Goal: Communication & Community: Answer question/provide support

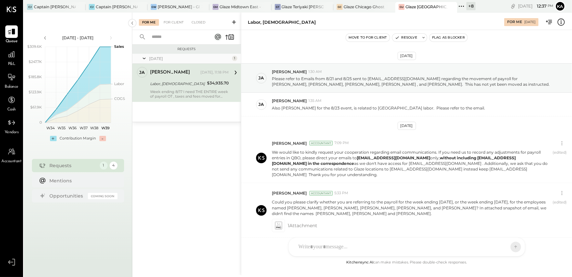
scroll to position [240, 0]
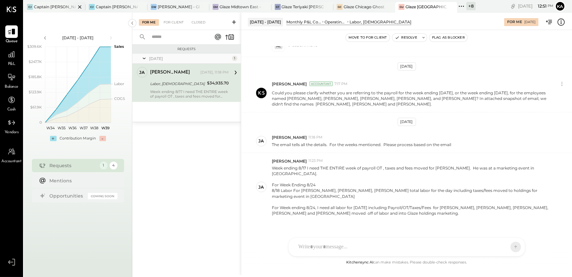
click at [79, 5] on icon at bounding box center [80, 7] width 8 height 8
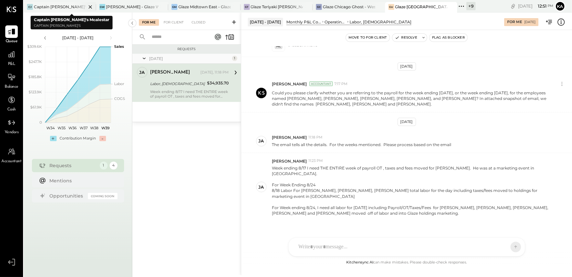
click at [91, 6] on icon at bounding box center [90, 7] width 8 height 8
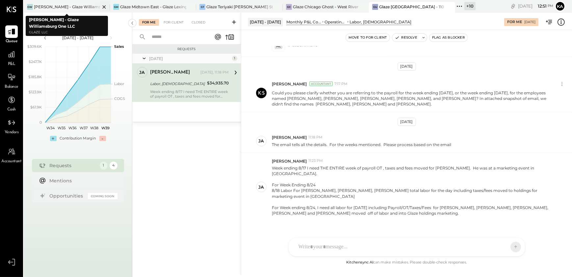
click at [105, 6] on icon at bounding box center [104, 7] width 8 height 8
click at [106, 7] on icon at bounding box center [107, 7] width 8 height 8
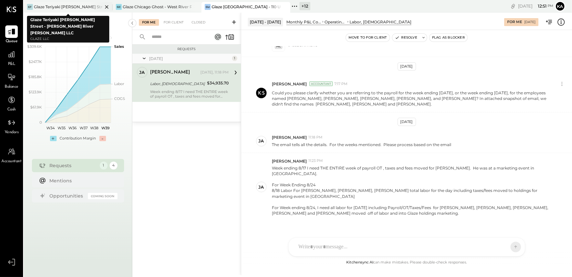
click at [106, 7] on icon at bounding box center [107, 7] width 8 height 8
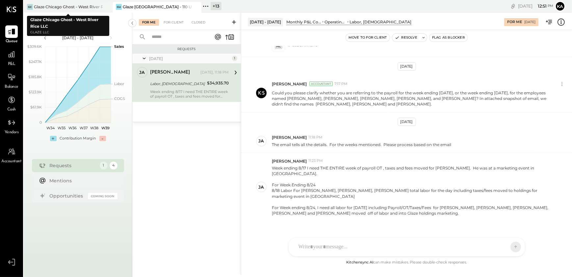
click at [106, 7] on icon at bounding box center [107, 7] width 8 height 8
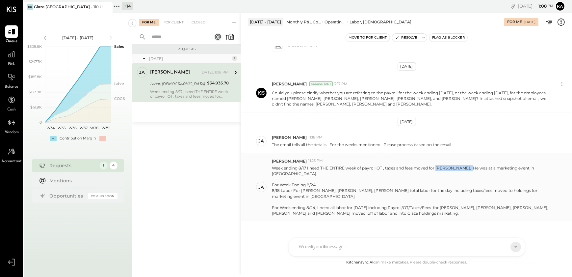
drag, startPoint x: 436, startPoint y: 161, endPoint x: 468, endPoint y: 162, distance: 31.6
click at [468, 165] on p "Week ending 8/17 I need THE ENTIRE week of payroll OT , taxes and fees moved fo…" at bounding box center [412, 190] width 280 height 51
copy p "[PERSON_NAME]"
drag, startPoint x: 301, startPoint y: 176, endPoint x: 329, endPoint y: 178, distance: 28.0
click at [329, 187] on div "8/18 Labor For Abby Santualla, Andre Mercado, Christian Sanchez total labor for…" at bounding box center [412, 192] width 280 height 11
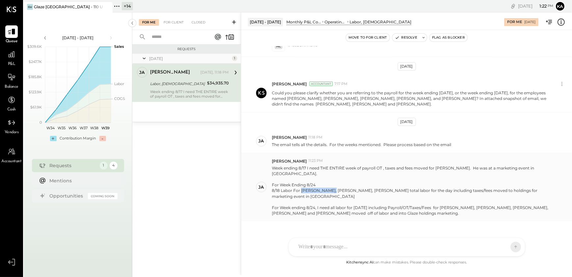
copy div "Abby Santualla"
drag, startPoint x: 332, startPoint y: 176, endPoint x: 362, endPoint y: 179, distance: 30.1
click at [362, 187] on div "8/18 Labor For [PERSON_NAME], [PERSON_NAME], [PERSON_NAME] total labor for the …" at bounding box center [412, 192] width 280 height 11
copy div "Andre Mercado"
drag, startPoint x: 365, startPoint y: 175, endPoint x: 400, endPoint y: 178, distance: 34.3
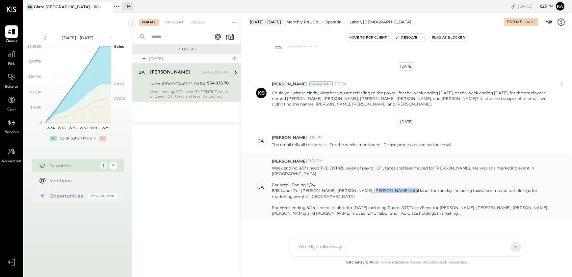
click at [400, 187] on div "8/18 Labor For [PERSON_NAME], [PERSON_NAME], [PERSON_NAME] total labor for the …" at bounding box center [412, 192] width 280 height 11
copy div "Christian Sanchez"
click at [368, 199] on div at bounding box center [412, 202] width 280 height 6
click at [372, 204] on div "For Week ending 8/24, I need all labor for [DATE] including Payroll/OT/Taxes/Fe…" at bounding box center [412, 209] width 280 height 11
drag, startPoint x: 454, startPoint y: 194, endPoint x: 353, endPoint y: 201, distance: 101.6
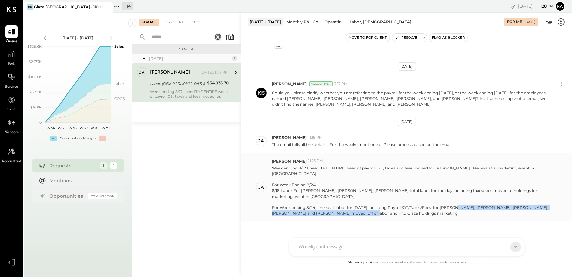
click at [353, 204] on div "For Week ending 8/24, I need all labor for [DATE] including Payroll/OT/Taxes/Fe…" at bounding box center [412, 209] width 280 height 11
copy div "Eugenia Sanchez, Christian Sanchez, Sebastian Carino, Andre Mercado and Felipe …"
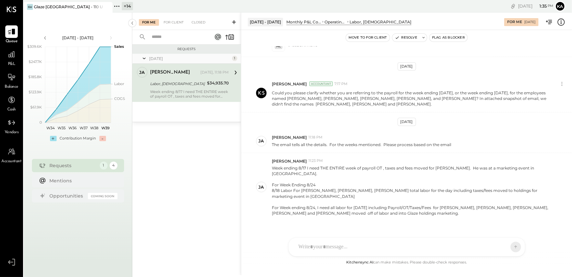
click at [345, 244] on div at bounding box center [400, 246] width 211 height 14
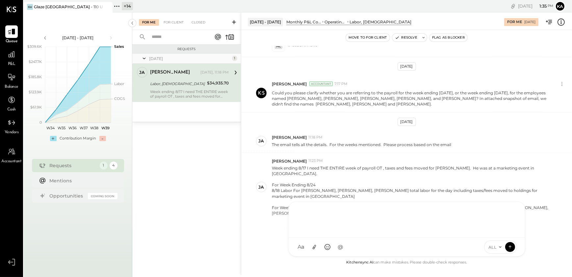
click at [312, 216] on div at bounding box center [406, 218] width 223 height 26
click at [322, 211] on div "**********" at bounding box center [406, 218] width 223 height 26
click at [400, 217] on div "**********" at bounding box center [406, 218] width 223 height 26
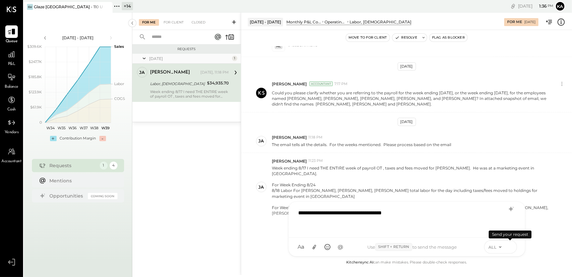
click at [510, 247] on icon at bounding box center [510, 246] width 0 height 3
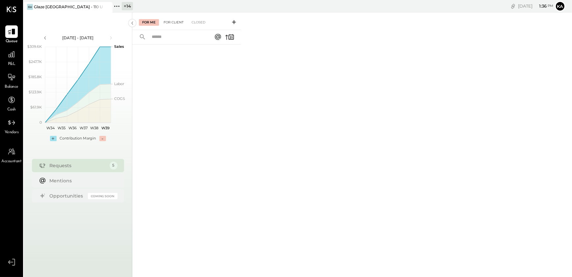
click at [172, 23] on div "For Client" at bounding box center [173, 22] width 27 height 7
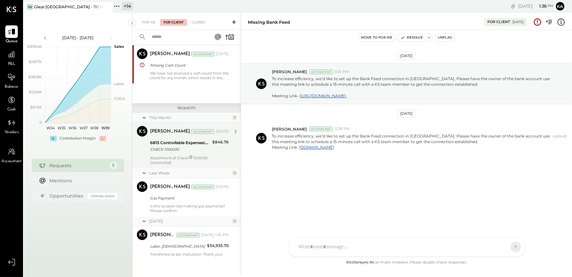
scroll to position [68, 0]
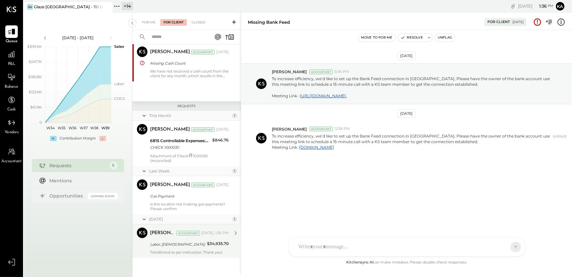
click at [176, 247] on div "Labor, [DEMOGRAPHIC_DATA]" at bounding box center [177, 244] width 55 height 7
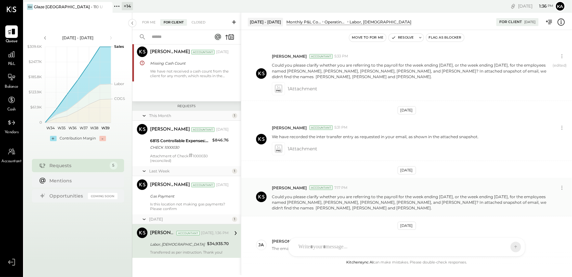
scroll to position [135, 0]
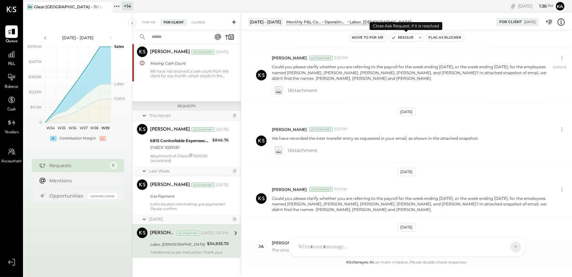
click at [408, 37] on button "Resolve" at bounding box center [403, 38] width 28 height 8
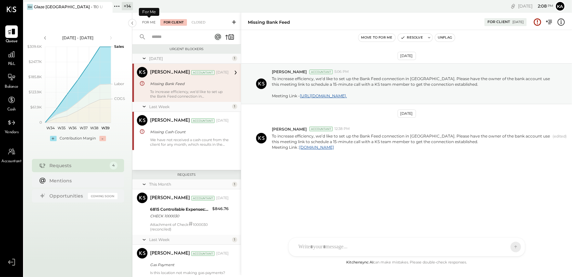
click at [148, 22] on div "For Me" at bounding box center [149, 22] width 20 height 7
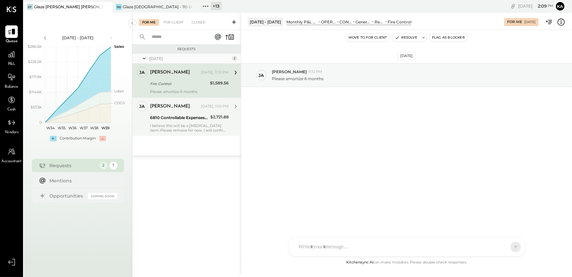
click at [168, 127] on div "I believe this will be a Capex item. Please remove for now. I will confirm with…" at bounding box center [189, 127] width 79 height 9
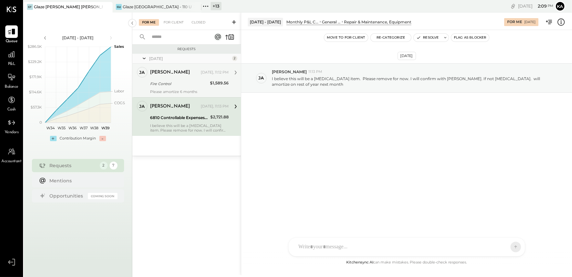
click at [154, 72] on div "[PERSON_NAME]" at bounding box center [170, 72] width 40 height 7
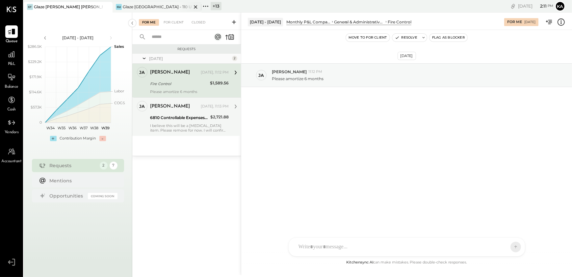
click at [197, 6] on icon at bounding box center [195, 6] width 3 height 3
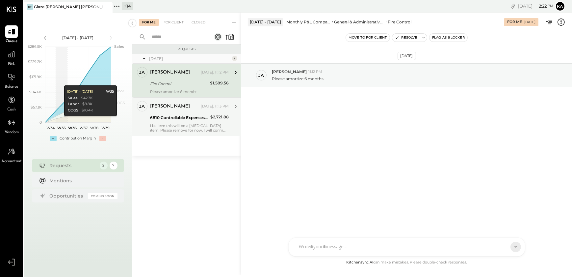
click at [345, 252] on div "KP Kapil Pandya TP Tarang Padia PJ Pravin Jangid MC Meghna Chavda AJ Akshay Jai…" at bounding box center [406, 246] width 237 height 19
click at [511, 247] on icon at bounding box center [510, 246] width 6 height 7
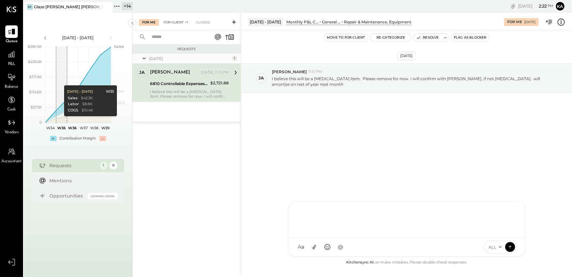
click at [175, 22] on div "For Client +1" at bounding box center [175, 22] width 31 height 7
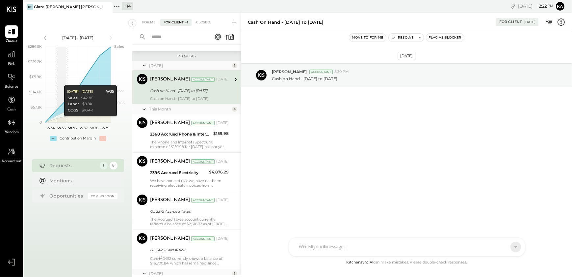
scroll to position [177, 0]
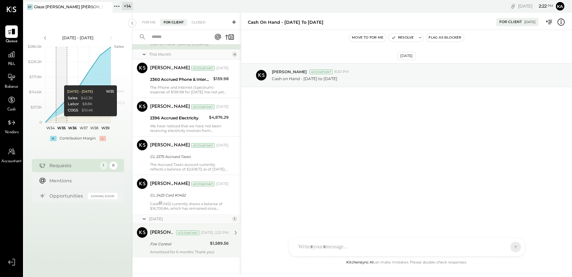
click at [179, 253] on div "Amortized for 6 months. Thank you!" at bounding box center [189, 251] width 79 height 5
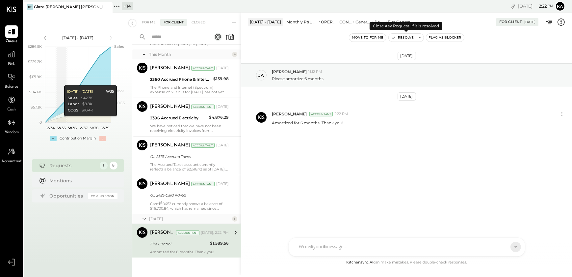
click at [403, 36] on button "Resolve" at bounding box center [403, 38] width 28 height 8
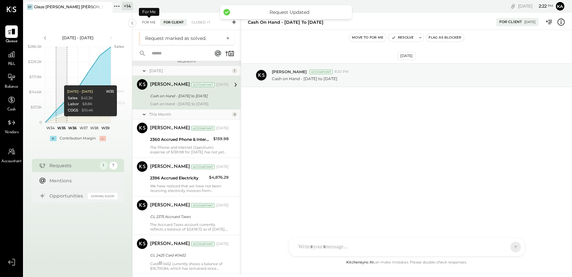
scroll to position [47, 0]
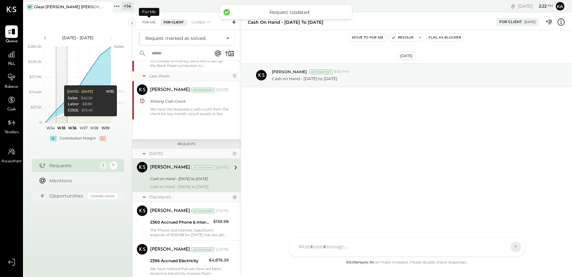
click at [148, 22] on div "For Me" at bounding box center [149, 22] width 20 height 7
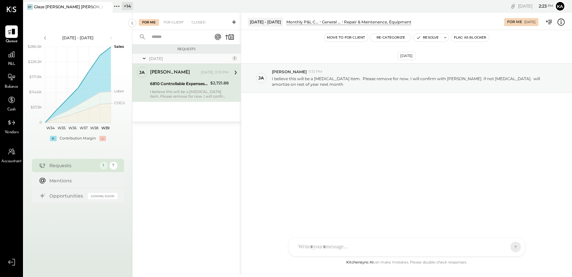
click at [560, 23] on icon at bounding box center [561, 22] width 9 height 9
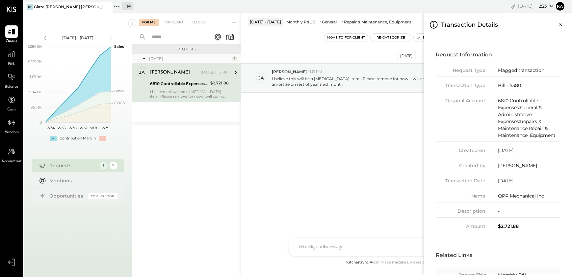
click at [370, 116] on div "For Me For Client Closed Requests Yesterday 1 ja jamie Owner jamie Yesterday, 1…" at bounding box center [352, 144] width 440 height 262
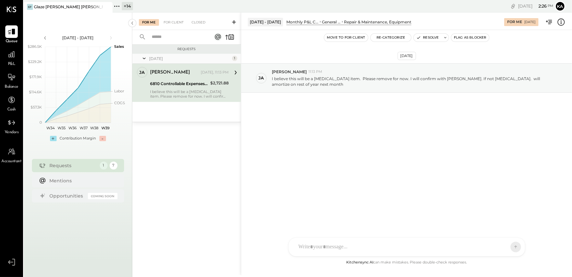
click at [340, 248] on div "KP Kapil Pandya TP Tarang Padia PJ Pravin Jangid MC Meghna Chavda AJ Akshay Jai…" at bounding box center [406, 246] width 237 height 19
click at [493, 247] on span "ALL" at bounding box center [493, 247] width 8 height 6
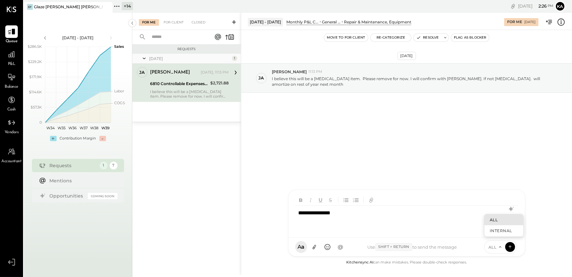
click at [544, 231] on div "Sep 25th, 2025 ja jamie 11:13 PM I believe this will be a Capex item. Please re…" at bounding box center [406, 144] width 331 height 228
click at [512, 247] on icon at bounding box center [510, 246] width 6 height 7
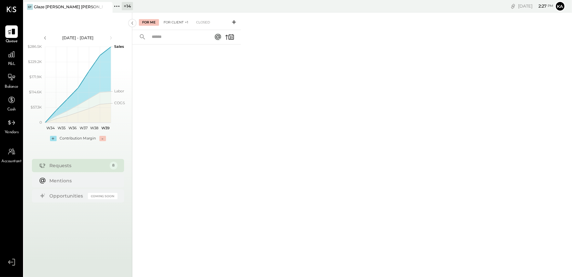
click at [177, 21] on div "For Client +1" at bounding box center [175, 22] width 31 height 7
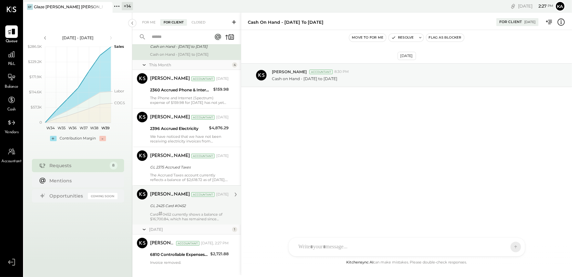
scroll to position [177, 0]
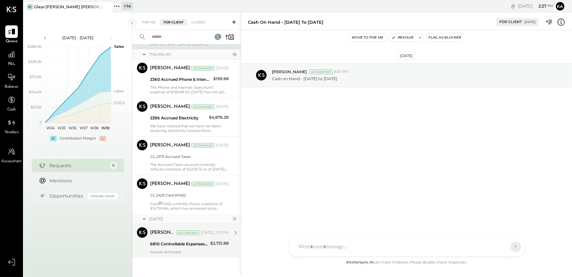
click at [194, 243] on div "6810 Controllable Expenses:General & Administrative Expenses:Repairs & Maintena…" at bounding box center [179, 243] width 58 height 7
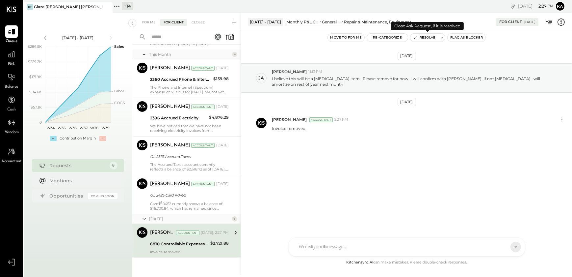
click at [428, 37] on button "Resolve" at bounding box center [424, 38] width 28 height 8
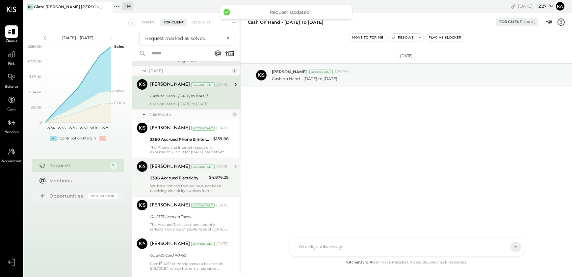
scroll to position [47, 0]
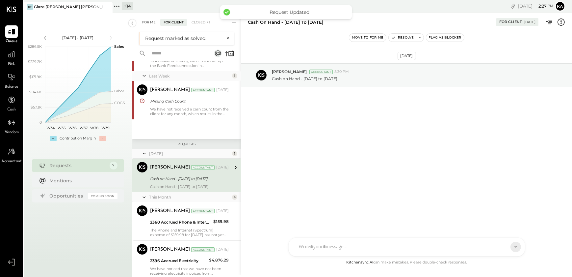
click at [149, 24] on div "For Me" at bounding box center [149, 22] width 20 height 7
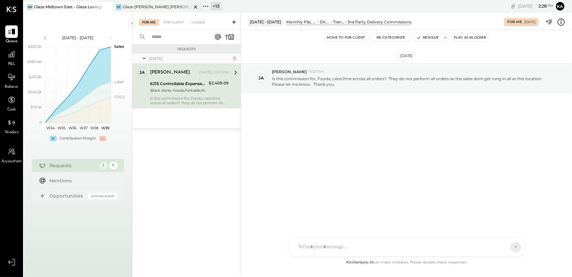
click at [195, 6] on icon at bounding box center [196, 7] width 8 height 8
click at [372, 243] on div at bounding box center [400, 246] width 211 height 14
click at [493, 247] on span "ALL" at bounding box center [493, 247] width 8 height 6
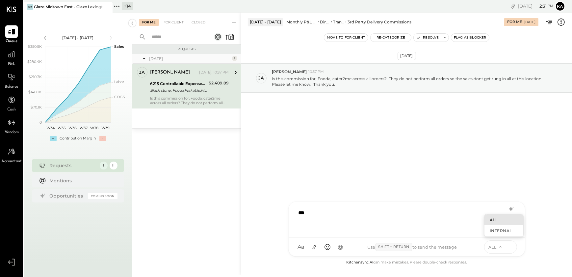
click at [511, 247] on icon at bounding box center [510, 246] width 6 height 7
click at [548, 173] on div "Sep 25th, 2025 ja jamie 10:37 PM Is this commission for, Fooda, cater2me across…" at bounding box center [406, 144] width 331 height 228
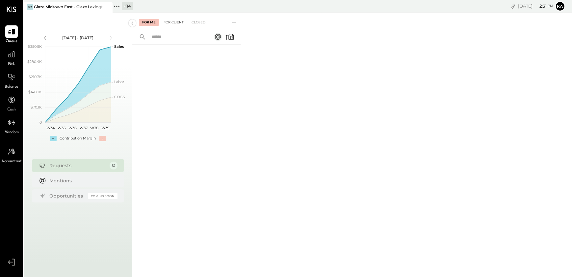
click at [177, 22] on div "For Client" at bounding box center [173, 22] width 27 height 7
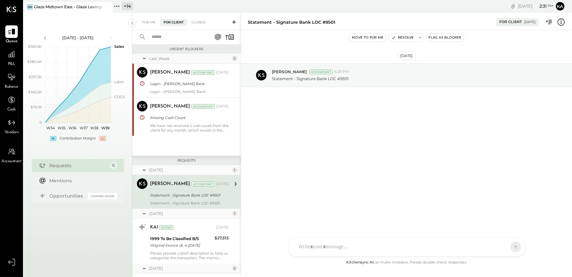
scroll to position [31, 0]
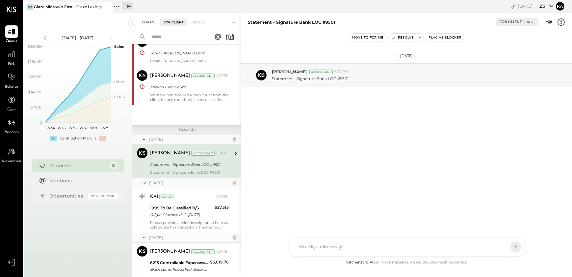
click at [147, 21] on div "For Me" at bounding box center [149, 22] width 20 height 7
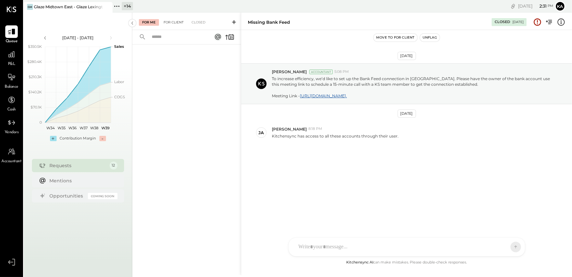
click at [172, 22] on div "For Client" at bounding box center [173, 22] width 27 height 7
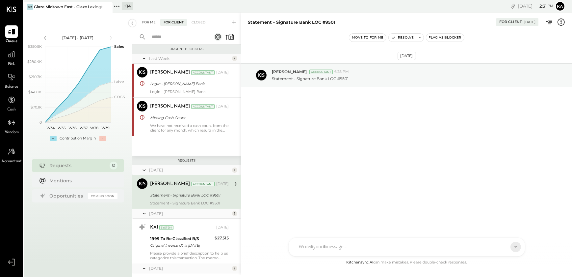
click at [147, 22] on div "For Me" at bounding box center [149, 22] width 20 height 7
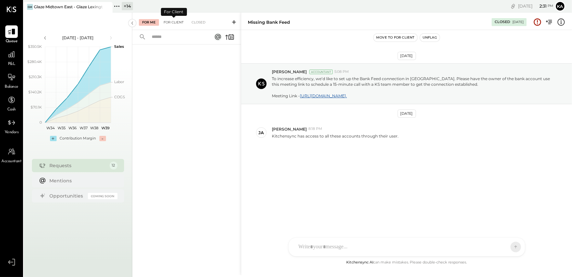
click at [176, 23] on div "For Client" at bounding box center [173, 22] width 27 height 7
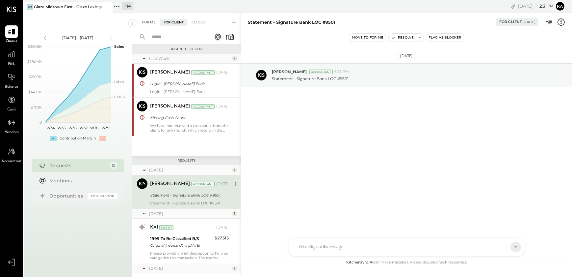
click at [150, 22] on div "For Me" at bounding box center [149, 22] width 20 height 7
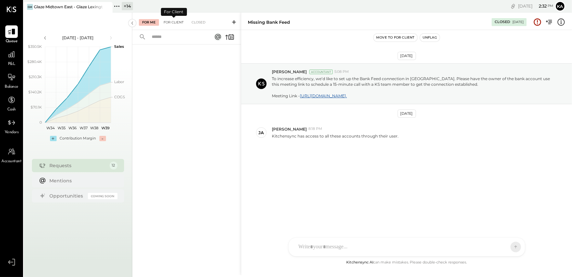
click at [173, 23] on div "For Client" at bounding box center [173, 22] width 27 height 7
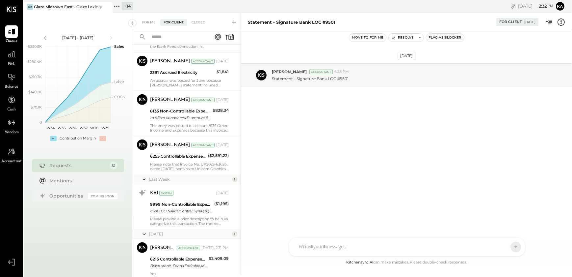
scroll to position [384, 0]
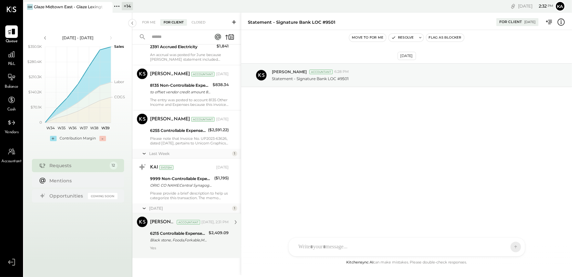
click at [191, 241] on div "Black stone, Fooda,Forkable,Meal pal,Ritual,Sharebite, [DOMAIN_NAME]" at bounding box center [178, 239] width 57 height 7
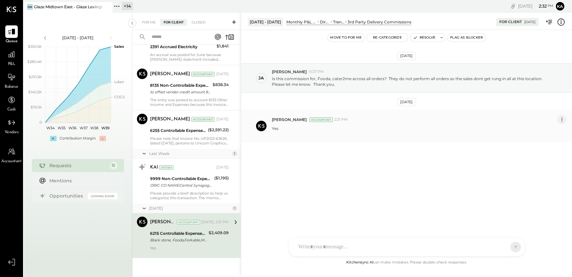
click at [563, 119] on icon at bounding box center [562, 119] width 7 height 7
click at [551, 130] on button "Edit Message" at bounding box center [544, 130] width 44 height 11
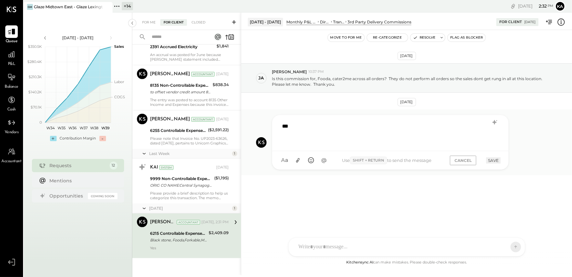
click at [335, 129] on div "***" at bounding box center [390, 132] width 223 height 26
click at [492, 161] on button "SAVE" at bounding box center [493, 160] width 14 height 6
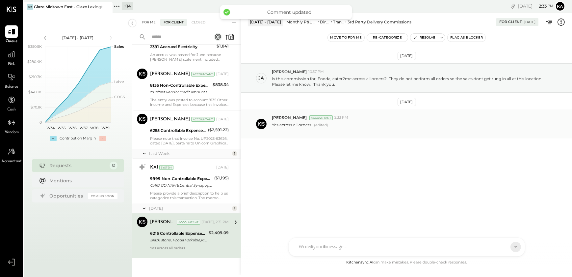
click at [147, 23] on div "For Me" at bounding box center [149, 22] width 20 height 7
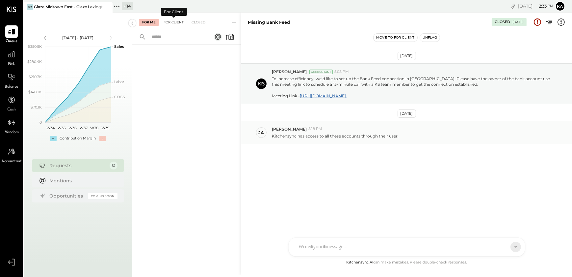
click at [172, 23] on div "For Client" at bounding box center [173, 22] width 27 height 7
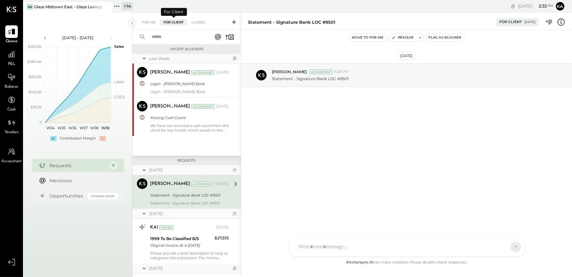
scroll to position [31, 0]
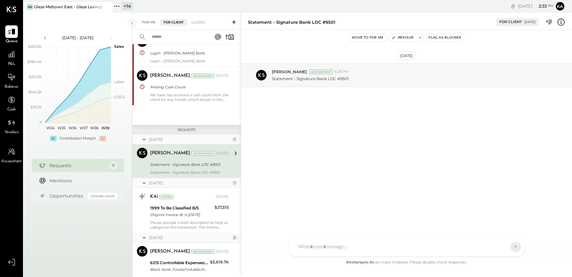
click at [148, 21] on div "For Me" at bounding box center [149, 22] width 20 height 7
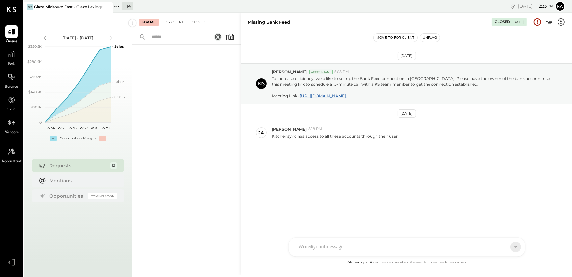
click at [173, 20] on div "For Client" at bounding box center [173, 22] width 27 height 7
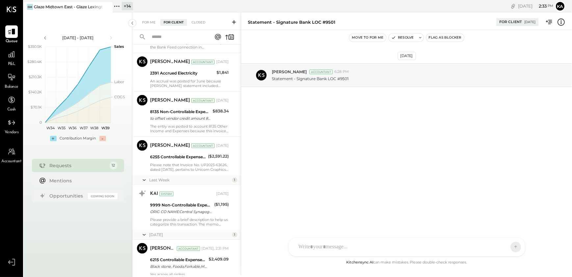
scroll to position [384, 0]
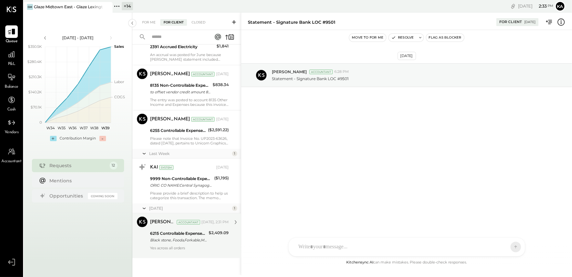
click at [188, 244] on div "Kapil Pandya Accountant Today, 2:31 PM 6215 Controllable Expenses:Direct Operat…" at bounding box center [189, 235] width 79 height 38
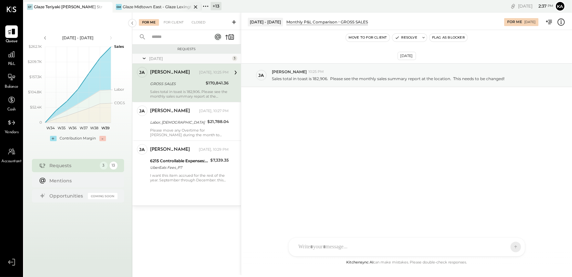
click at [195, 7] on icon at bounding box center [195, 6] width 3 height 3
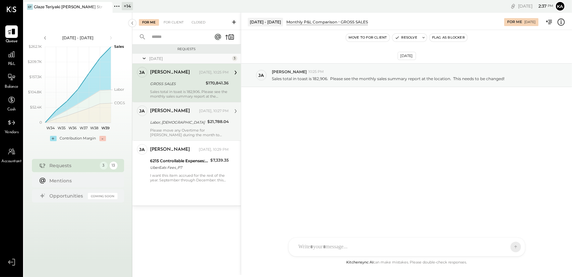
click at [185, 123] on div "Labor, [DEMOGRAPHIC_DATA]" at bounding box center [177, 122] width 55 height 7
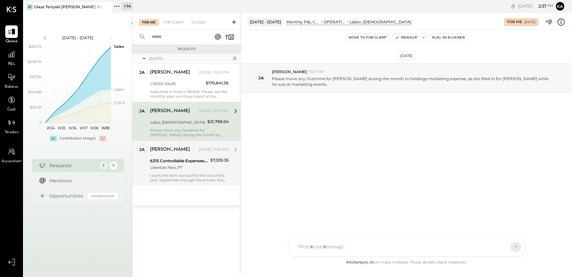
click at [183, 175] on div "I want this item accrued for the rest of the year. September through December. …" at bounding box center [189, 177] width 79 height 9
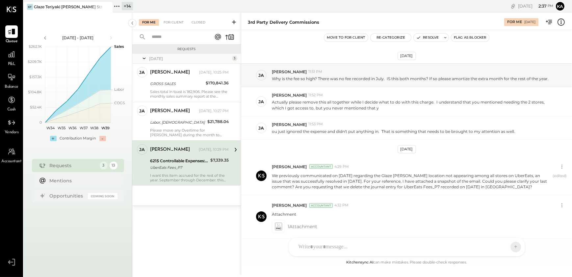
scroll to position [75, 0]
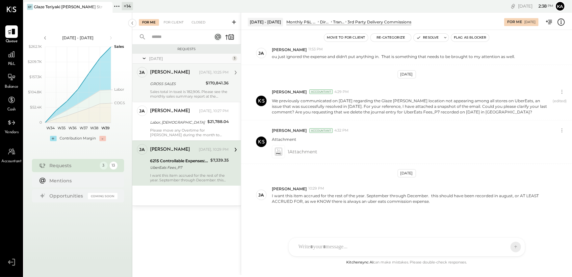
click at [168, 86] on div "GROSS SALES" at bounding box center [177, 83] width 54 height 7
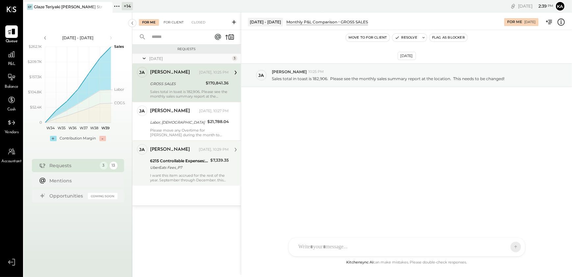
click at [168, 22] on div "For Client" at bounding box center [173, 22] width 27 height 7
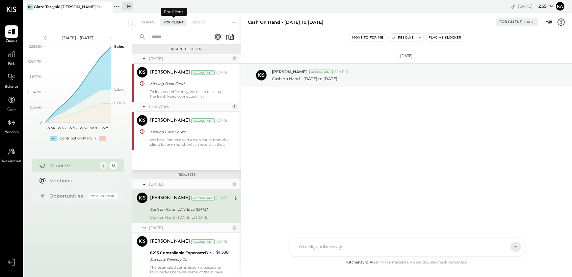
scroll to position [47, 0]
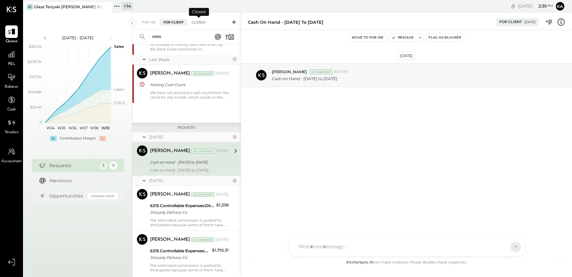
click at [196, 22] on div "Closed" at bounding box center [198, 22] width 20 height 7
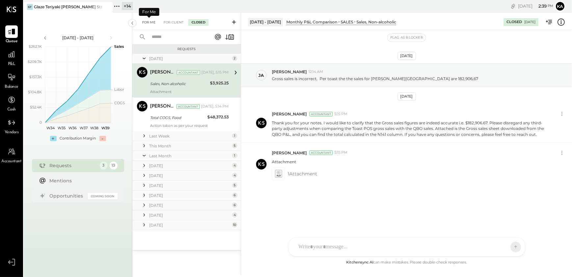
click at [149, 23] on div "For Me" at bounding box center [149, 22] width 20 height 7
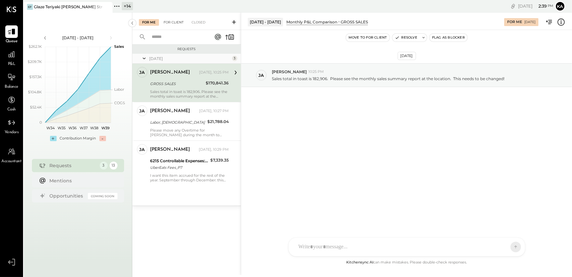
click at [177, 23] on div "For Client" at bounding box center [173, 22] width 27 height 7
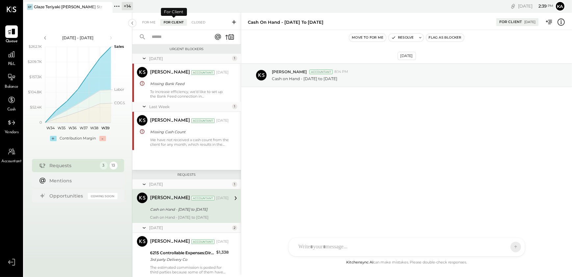
scroll to position [47, 0]
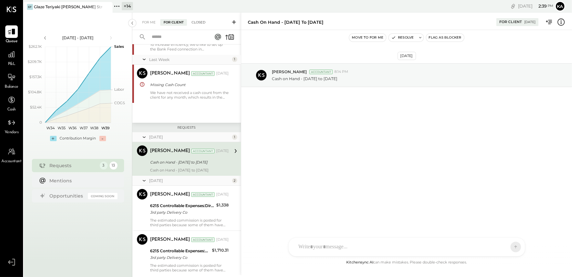
click at [197, 23] on div "Closed" at bounding box center [198, 22] width 20 height 7
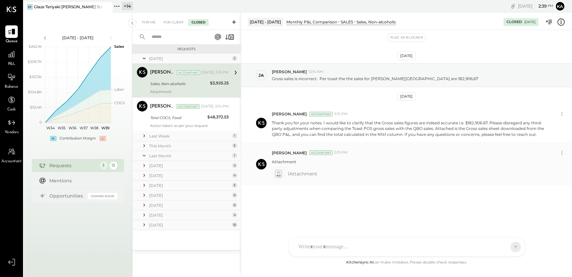
click at [277, 171] on icon at bounding box center [278, 174] width 7 height 8
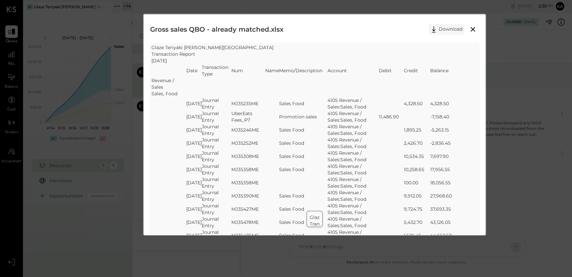
click at [450, 30] on button "Download" at bounding box center [447, 29] width 36 height 11
click at [471, 28] on icon at bounding box center [473, 29] width 5 height 5
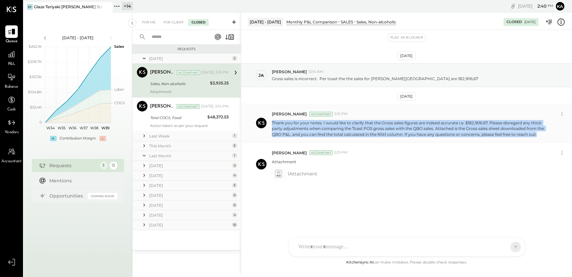
drag, startPoint x: 272, startPoint y: 121, endPoint x: 529, endPoint y: 134, distance: 256.8
click at [529, 134] on p "Thank you for your notes. I would like to clarify that the Gross sales figures …" at bounding box center [412, 128] width 280 height 17
copy p "Thank you for your notes. I would like to clarify that the Gross sales figures …"
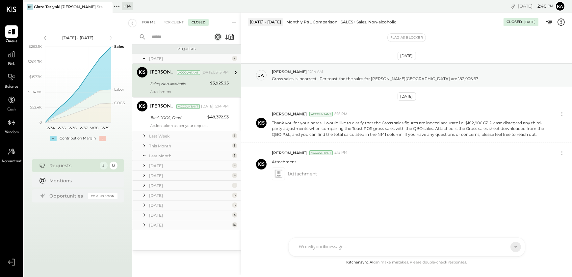
click at [152, 22] on div "For Me" at bounding box center [149, 22] width 20 height 7
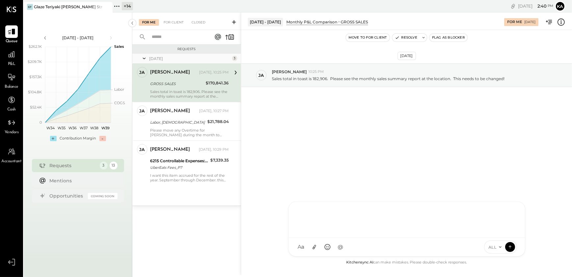
click at [378, 245] on div "KP Kapil Pandya TP Tarang Padia PJ Pravin Jangid MC Meghna Chavda AJ Akshay Jai…" at bounding box center [406, 228] width 237 height 55
paste div
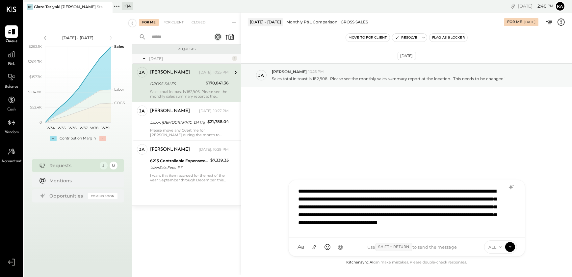
scroll to position [4, 0]
click at [511, 246] on icon at bounding box center [510, 246] width 6 height 7
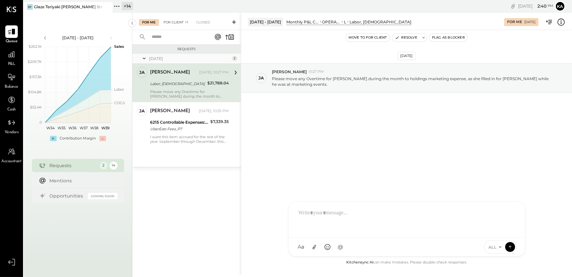
click at [180, 21] on div "For Client +1" at bounding box center [175, 22] width 31 height 7
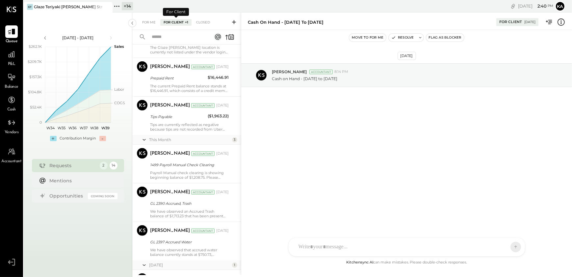
scroll to position [454, 0]
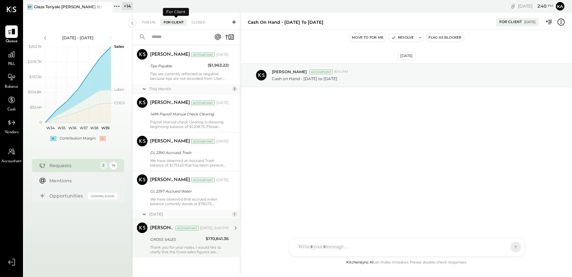
click at [190, 241] on div "GROSS SALES" at bounding box center [177, 239] width 54 height 7
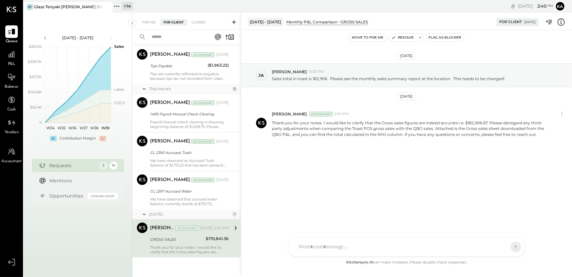
click at [354, 250] on div "KP Kapil Pandya TP Tarang Padia PJ Pravin Jangid MC Meghna Chavda AJ Akshay Jai…" at bounding box center [406, 246] width 237 height 19
click at [314, 245] on icon at bounding box center [314, 247] width 4 height 5
click at [316, 192] on div at bounding box center [406, 194] width 223 height 26
click at [494, 246] on span "ALL" at bounding box center [493, 247] width 8 height 6
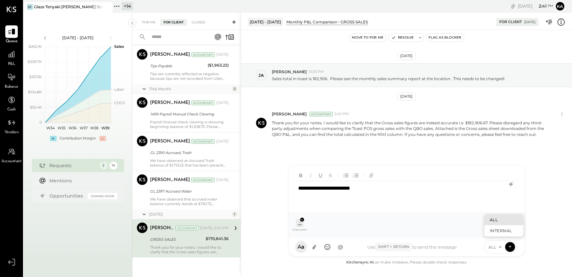
click at [496, 219] on div "ALL" at bounding box center [504, 219] width 39 height 11
click at [492, 246] on span "ALL" at bounding box center [493, 247] width 8 height 6
click at [495, 219] on div "ALL" at bounding box center [504, 219] width 39 height 11
click at [532, 206] on div "Sep 25th, 2025 ja jamie 10:25 PM Sales total in toast is 182,906. Please see th…" at bounding box center [406, 144] width 331 height 228
click at [448, 149] on div "Sep 25th, 2025 ja jamie 10:25 PM Sales total in toast is 182,906. Please see th…" at bounding box center [406, 118] width 331 height 145
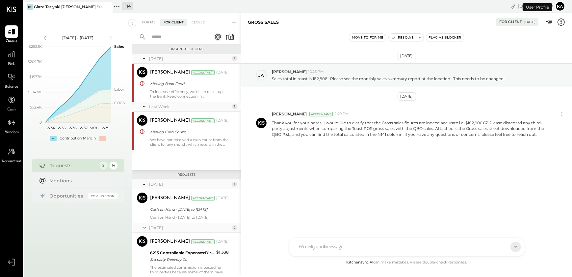
scroll to position [454, 0]
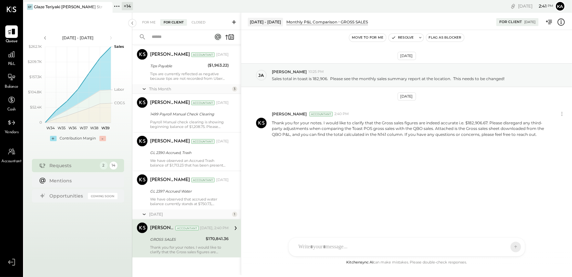
click at [330, 244] on div at bounding box center [400, 246] width 211 height 14
click at [316, 247] on icon at bounding box center [314, 246] width 7 height 7
click at [307, 194] on div at bounding box center [406, 194] width 223 height 26
click at [491, 248] on span "ALL" at bounding box center [493, 247] width 8 height 6
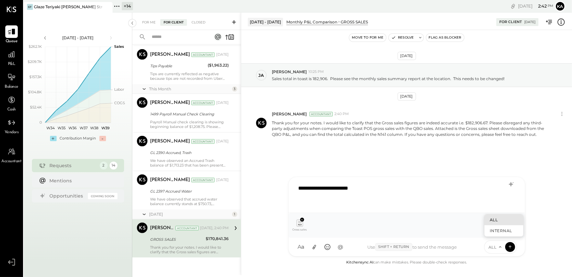
click at [497, 214] on div "ALL" at bounding box center [504, 219] width 39 height 11
click at [327, 186] on div "**********" at bounding box center [406, 194] width 223 height 26
click at [511, 246] on icon at bounding box center [510, 246] width 6 height 7
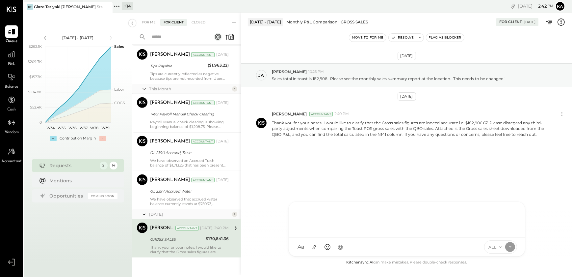
scroll to position [449, 0]
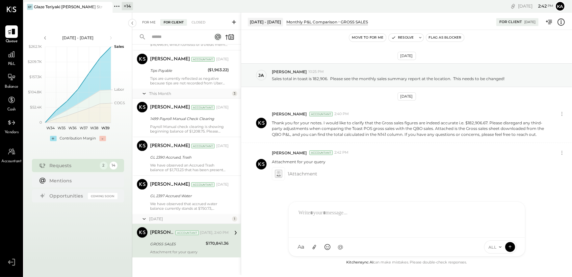
click at [151, 20] on div "For Me" at bounding box center [149, 22] width 20 height 7
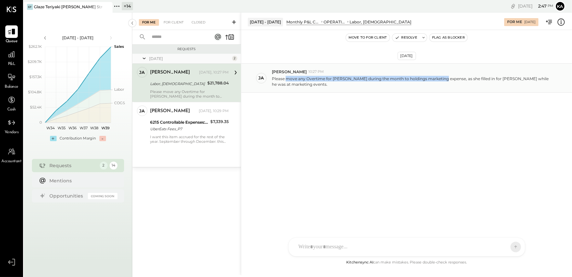
drag, startPoint x: 287, startPoint y: 77, endPoint x: 444, endPoint y: 78, distance: 157.0
click at [444, 78] on p "Please move any Overtime for [PERSON_NAME] during the month to holdings marketi…" at bounding box center [412, 81] width 280 height 11
copy p "move any Overtime for [PERSON_NAME] during the month to holdings marketing expe…"
click at [173, 25] on div "For Client" at bounding box center [173, 22] width 27 height 7
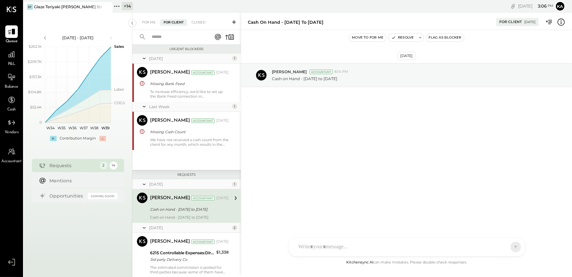
scroll to position [47, 0]
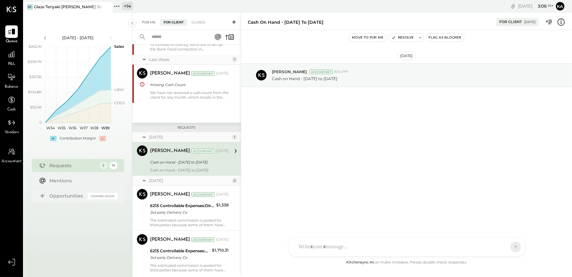
click at [151, 20] on div "For Me" at bounding box center [149, 22] width 20 height 7
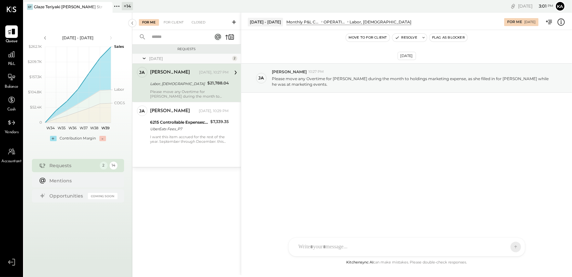
click at [363, 246] on div at bounding box center [400, 246] width 211 height 14
drag, startPoint x: 510, startPoint y: 245, endPoint x: 444, endPoint y: 208, distance: 75.0
click at [453, 209] on div "**********" at bounding box center [406, 228] width 237 height 55
click at [352, 211] on div "**********" at bounding box center [406, 218] width 223 height 26
click at [509, 246] on icon at bounding box center [510, 246] width 6 height 7
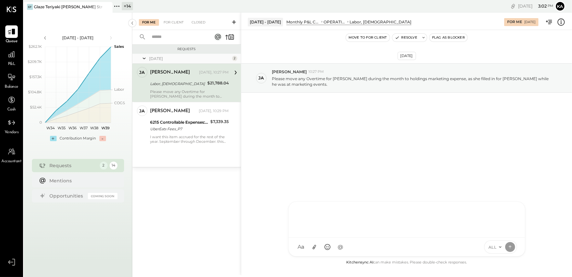
scroll to position [75, 0]
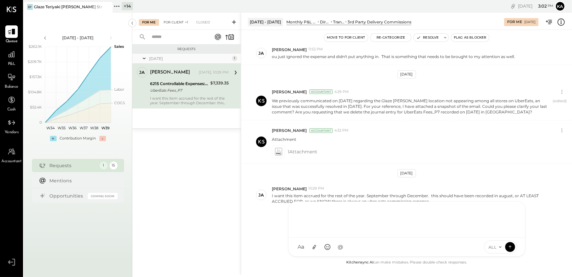
click at [177, 19] on div "For Client +1" at bounding box center [175, 22] width 31 height 7
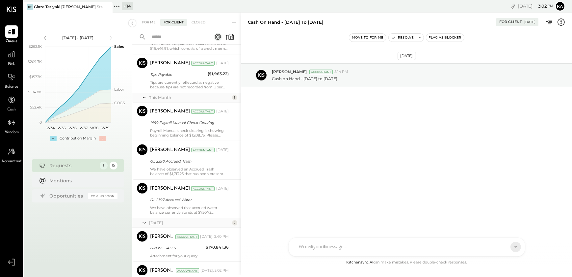
scroll to position [483, 0]
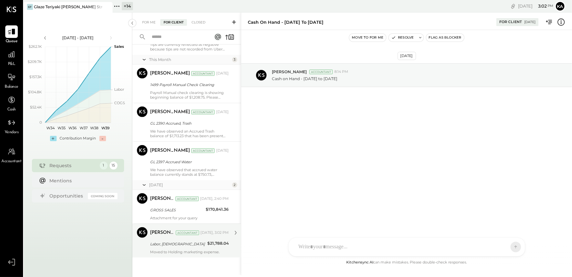
click at [190, 245] on div "Labor, [DEMOGRAPHIC_DATA]" at bounding box center [177, 243] width 55 height 7
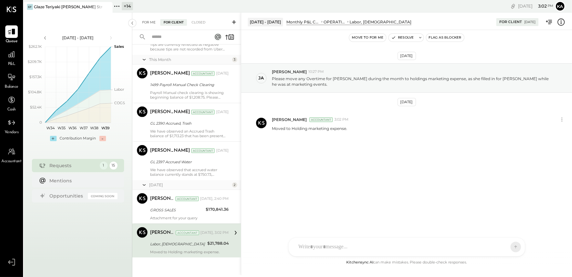
click at [146, 23] on div "For Me" at bounding box center [149, 22] width 20 height 7
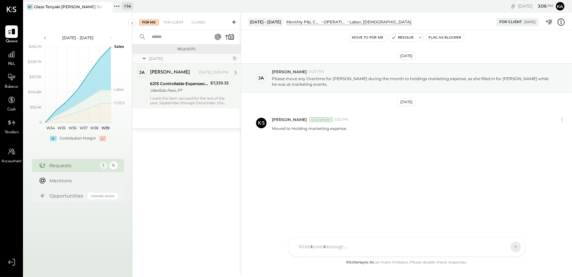
click at [196, 98] on div "I want this item accrued for the rest of the year. September through December. …" at bounding box center [189, 100] width 79 height 9
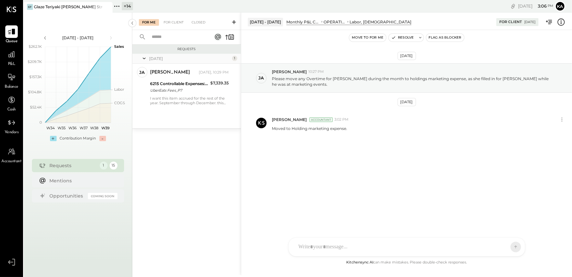
scroll to position [75, 0]
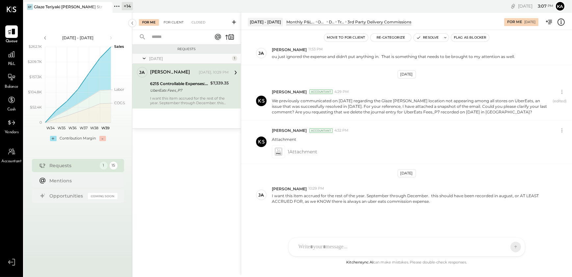
click at [166, 22] on div "For Client" at bounding box center [173, 22] width 27 height 7
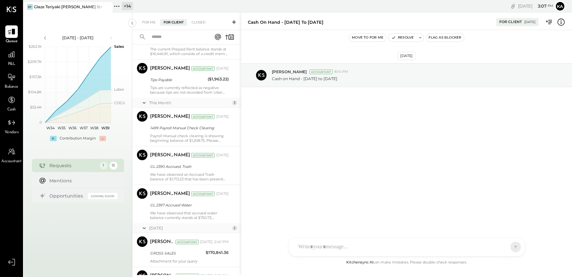
scroll to position [483, 0]
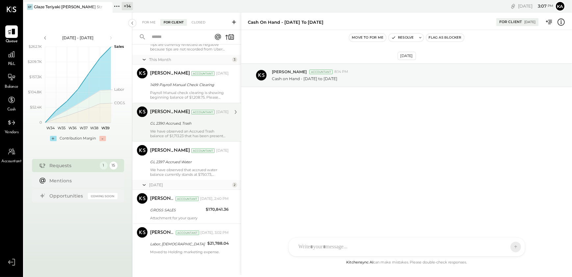
click at [181, 131] on div "We have observed an Accrued Trash balance of $1,713.23 that has been present si…" at bounding box center [189, 133] width 79 height 9
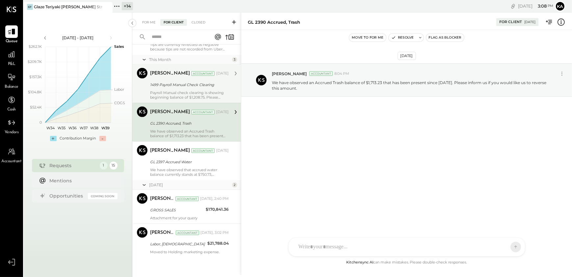
click at [189, 88] on div "1499 Payroll Manual Check Clearing" at bounding box center [188, 84] width 77 height 7
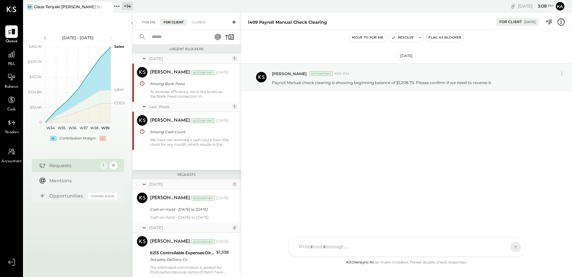
click at [145, 23] on div "For Me" at bounding box center [149, 22] width 20 height 7
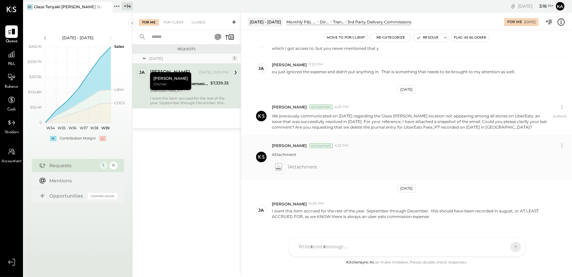
scroll to position [74, 0]
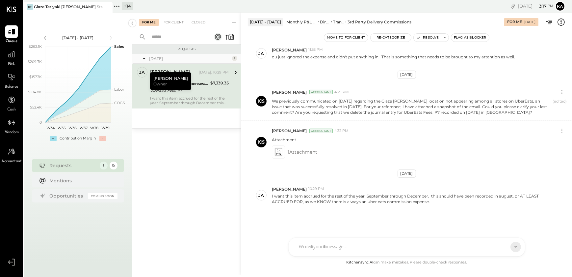
drag, startPoint x: 435, startPoint y: 201, endPoint x: 382, endPoint y: 209, distance: 52.9
click at [382, 209] on div "[DATE] ja [PERSON_NAME] 11:51 PM Why is the fee so high? There was no fee recor…" at bounding box center [406, 152] width 331 height 212
click at [395, 215] on div "[DATE] ja [PERSON_NAME] 11:51 PM Why is the fee so high? There was no fee recor…" at bounding box center [406, 152] width 331 height 212
click at [331, 248] on div "KP [PERSON_NAME] TP [PERSON_NAME] [PERSON_NAME] MC [PERSON_NAME] [PERSON_NAME] …" at bounding box center [406, 246] width 237 height 19
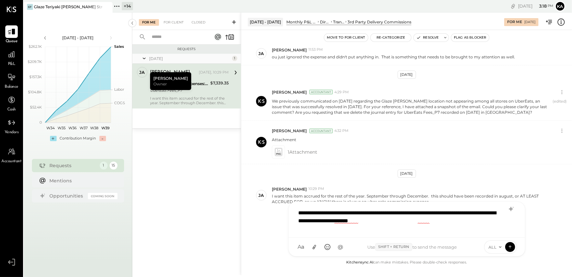
click at [418, 220] on div "**********" at bounding box center [406, 218] width 223 height 26
click at [454, 223] on div "**********" at bounding box center [406, 218] width 223 height 26
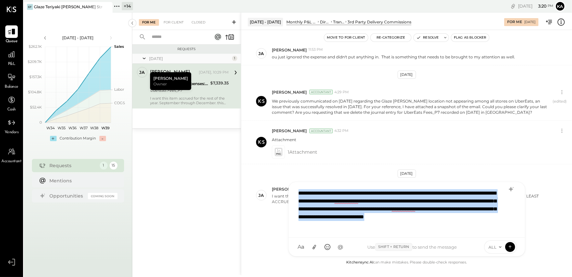
drag, startPoint x: 428, startPoint y: 225, endPoint x: 299, endPoint y: 190, distance: 133.4
click at [299, 190] on div "**********" at bounding box center [406, 209] width 223 height 46
copy div "**********"
click at [347, 212] on div "**********" at bounding box center [406, 209] width 223 height 46
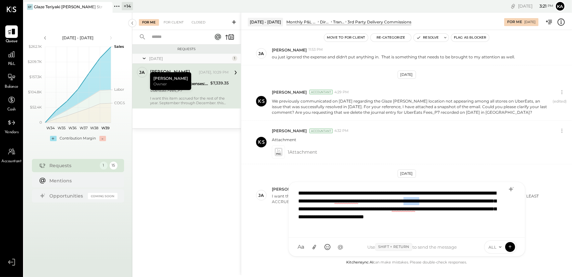
click at [347, 212] on div "**********" at bounding box center [406, 209] width 223 height 46
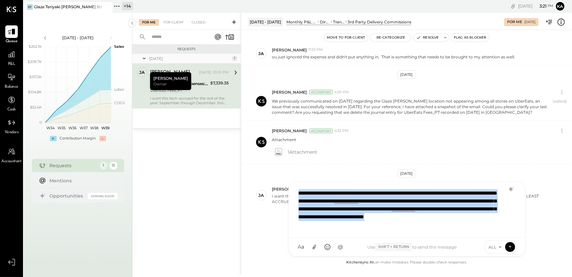
click at [347, 212] on div "**********" at bounding box center [406, 209] width 223 height 46
copy div "**********"
click at [339, 211] on div "**********" at bounding box center [406, 209] width 223 height 46
drag, startPoint x: 297, startPoint y: 192, endPoint x: 425, endPoint y: 234, distance: 134.9
click at [425, 234] on div "**********" at bounding box center [407, 210] width 236 height 56
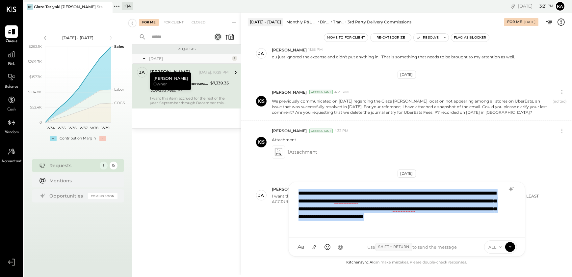
copy div "**********"
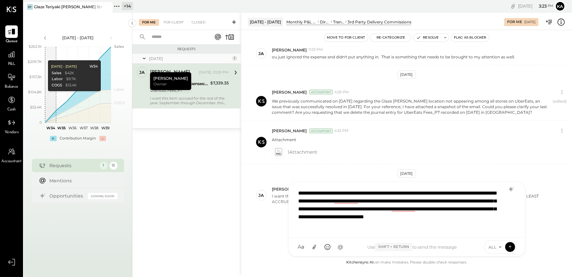
click at [270, 170] on div "[DATE] ja [PERSON_NAME] 11:51 PM Why is the fee so high? There was no fee recor…" at bounding box center [406, 152] width 331 height 212
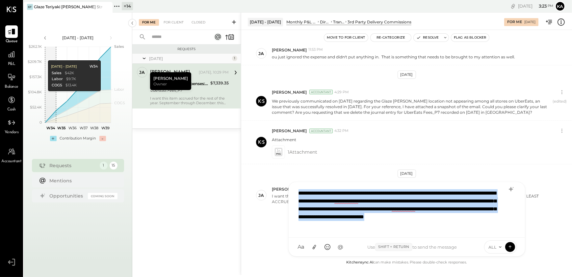
drag, startPoint x: 426, startPoint y: 226, endPoint x: 294, endPoint y: 193, distance: 136.5
click at [294, 193] on div "**********" at bounding box center [407, 210] width 236 height 56
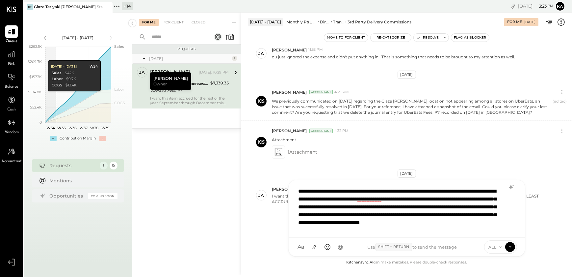
click at [348, 189] on div "**********" at bounding box center [406, 208] width 223 height 49
drag, startPoint x: 425, startPoint y: 198, endPoint x: 404, endPoint y: 196, distance: 21.8
click at [404, 196] on div "**********" at bounding box center [406, 208] width 223 height 49
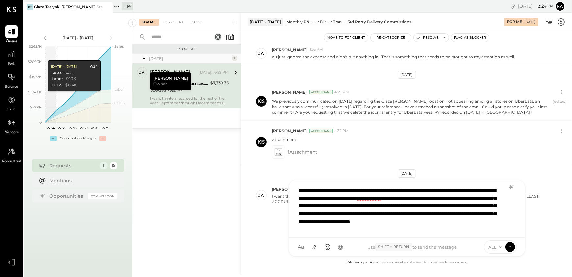
click at [487, 229] on div "**********" at bounding box center [406, 207] width 223 height 49
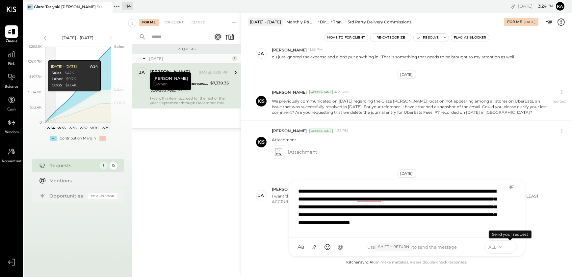
click at [510, 247] on icon at bounding box center [510, 246] width 6 height 7
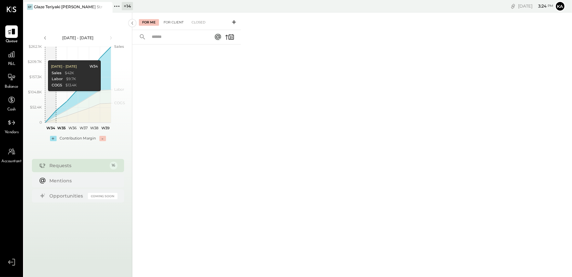
click at [172, 23] on div "For Client" at bounding box center [173, 22] width 27 height 7
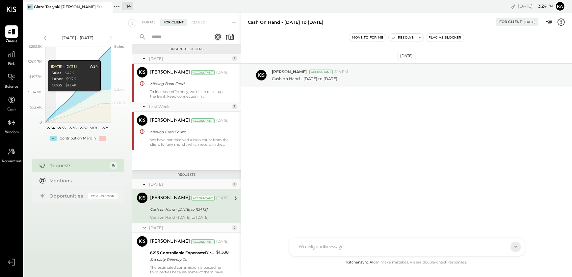
scroll to position [47, 0]
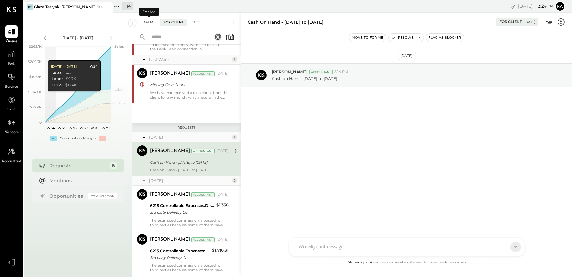
click at [147, 22] on div "For Me" at bounding box center [149, 22] width 20 height 7
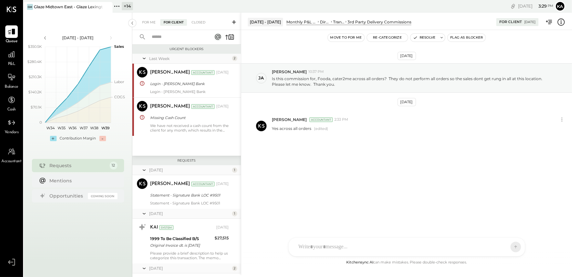
click at [118, 6] on icon at bounding box center [117, 6] width 9 height 9
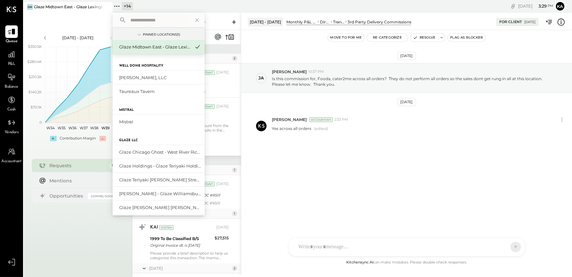
click at [152, 20] on input "text" at bounding box center [158, 20] width 61 height 12
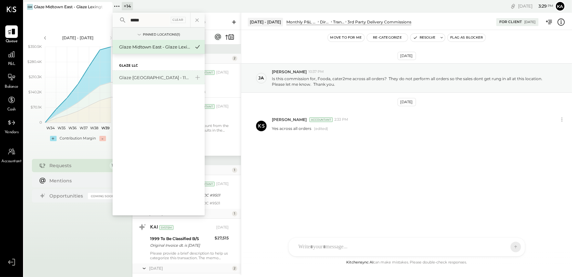
type input "*****"
click at [158, 77] on div "Glaze [GEOGRAPHIC_DATA] - 110 Uni" at bounding box center [154, 77] width 71 height 6
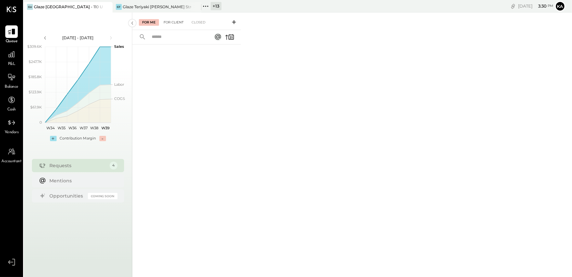
click at [173, 21] on div "For Client" at bounding box center [173, 22] width 27 height 7
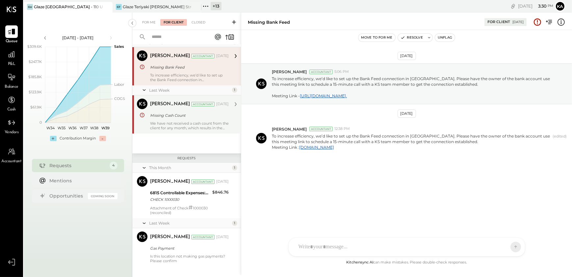
scroll to position [25, 0]
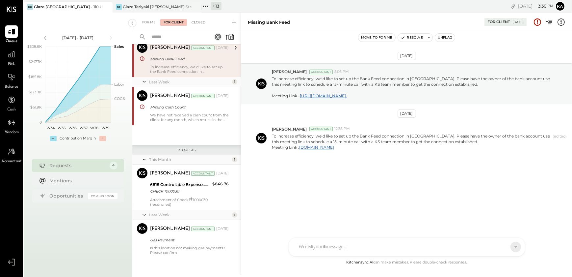
click at [194, 20] on div "Closed" at bounding box center [198, 22] width 20 height 7
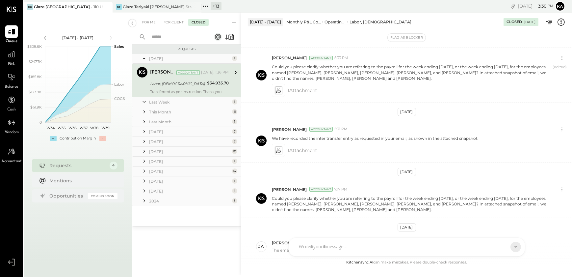
scroll to position [165, 0]
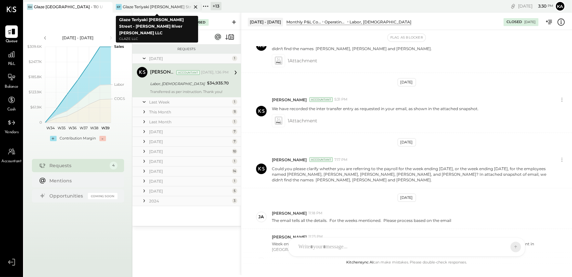
click at [195, 7] on icon at bounding box center [196, 7] width 8 height 8
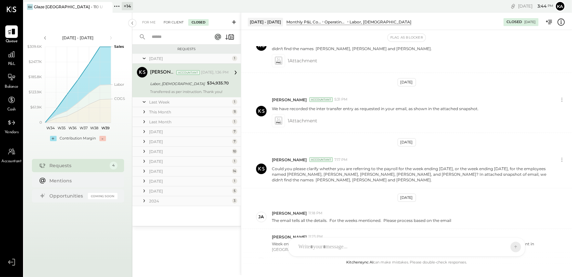
click at [177, 22] on div "For Client" at bounding box center [173, 22] width 27 height 7
